Goal: Task Accomplishment & Management: Use online tool/utility

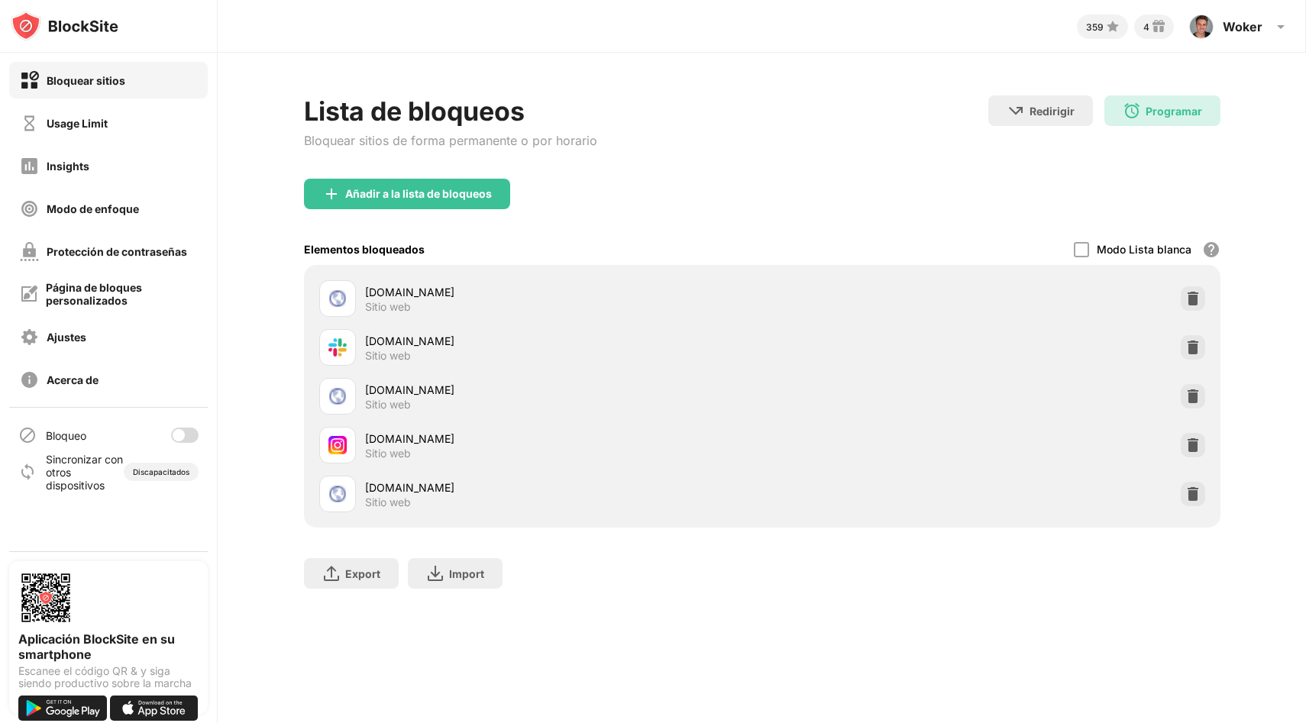
click at [193, 434] on div at bounding box center [184, 435] width 27 height 15
click at [645, 160] on div "Lista de bloqueos Bloquear sitios de forma permanente o por horario Redirigir H…" at bounding box center [762, 136] width 916 height 83
